Goal: Information Seeking & Learning: Learn about a topic

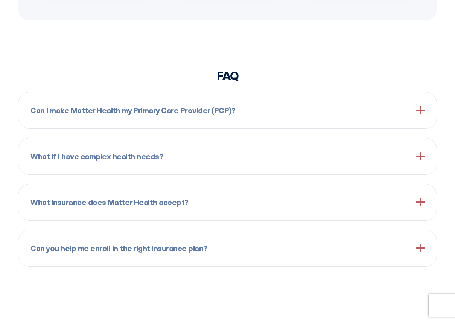
scroll to position [606, 0]
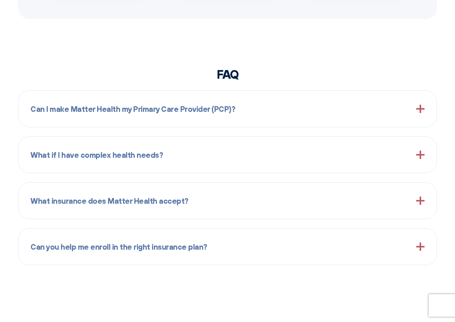
click at [419, 107] on span at bounding box center [420, 109] width 8 height 8
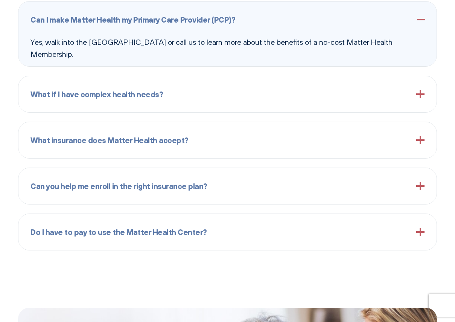
scroll to position [703, 0]
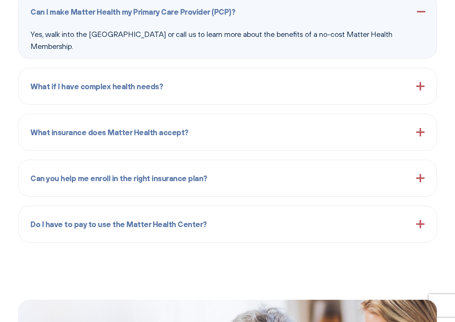
click at [419, 83] on span at bounding box center [420, 86] width 8 height 8
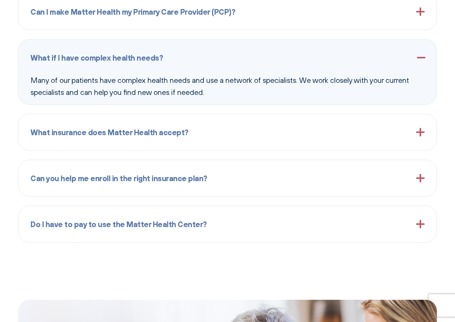
click at [417, 119] on div "What insurance does Matter Health accept? We accept most insurance plans, inclu…" at bounding box center [227, 132] width 419 height 37
click at [422, 134] on span at bounding box center [420, 132] width 8 height 8
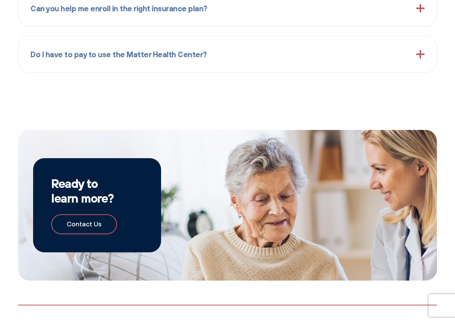
scroll to position [863, 0]
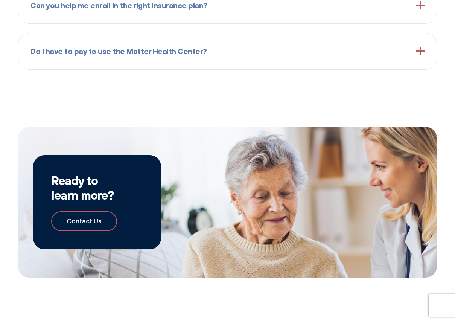
click at [415, 52] on div "Do I have to pay to use the Matter Health Center?" at bounding box center [227, 51] width 394 height 24
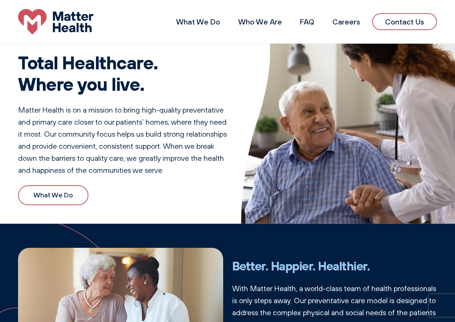
scroll to position [0, 0]
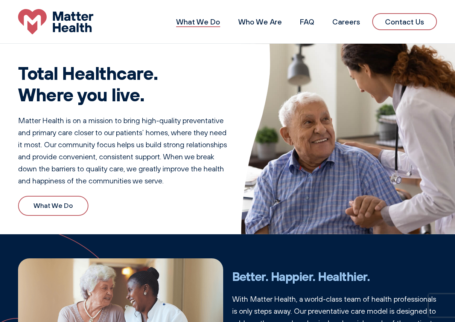
click at [214, 18] on link "What We Do" at bounding box center [198, 21] width 44 height 9
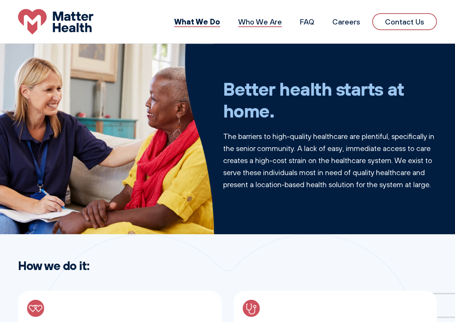
click at [256, 19] on link "Who We Are" at bounding box center [260, 21] width 44 height 9
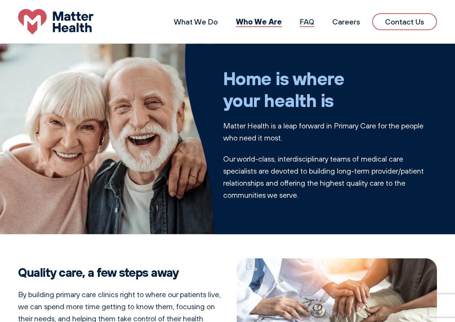
click at [313, 21] on link "FAQ" at bounding box center [307, 21] width 14 height 9
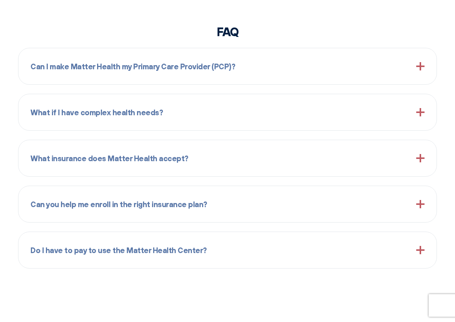
scroll to position [649, 0]
